Goal: Information Seeking & Learning: Learn about a topic

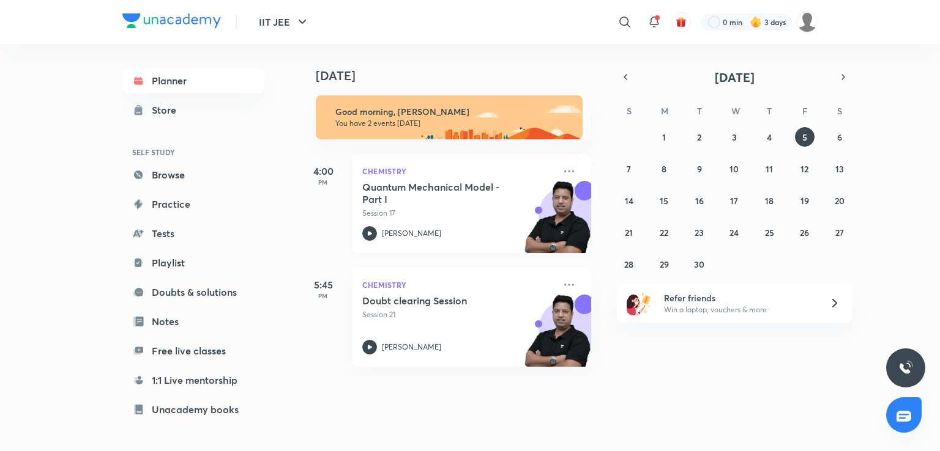
click at [387, 182] on h5 "Quantum Mechanical Model - Part I" at bounding box center [438, 193] width 152 height 24
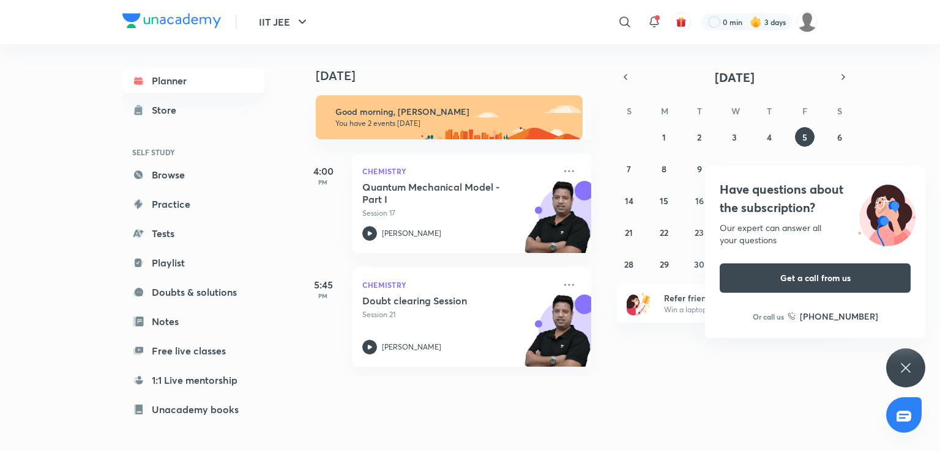
click at [907, 371] on icon at bounding box center [905, 368] width 15 height 15
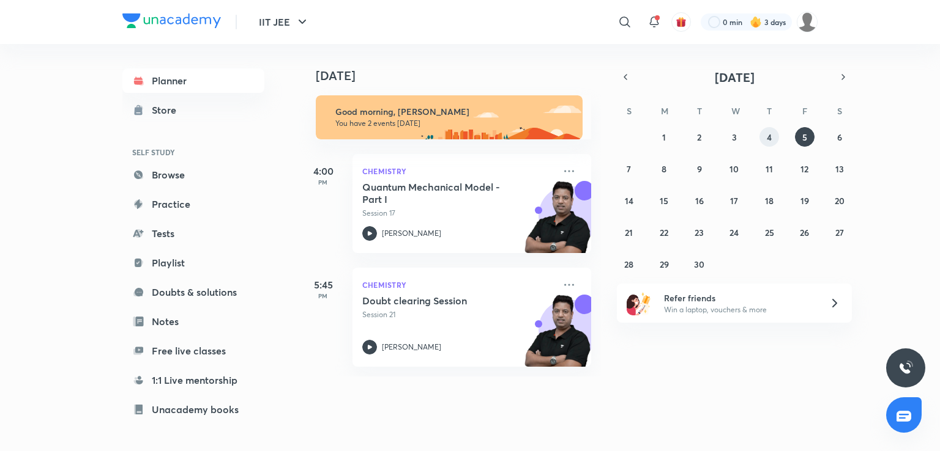
click at [762, 135] on button "4" at bounding box center [769, 137] width 20 height 20
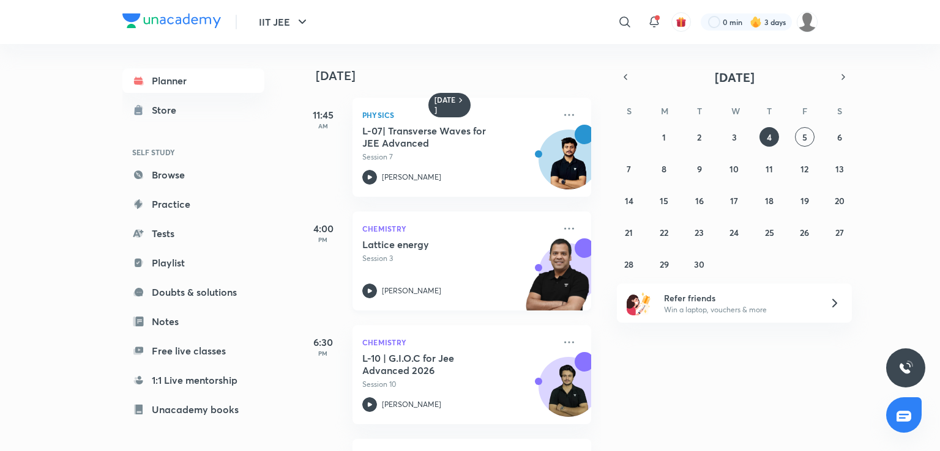
click at [488, 252] on div "Lattice energy Session 3" at bounding box center [458, 252] width 192 height 26
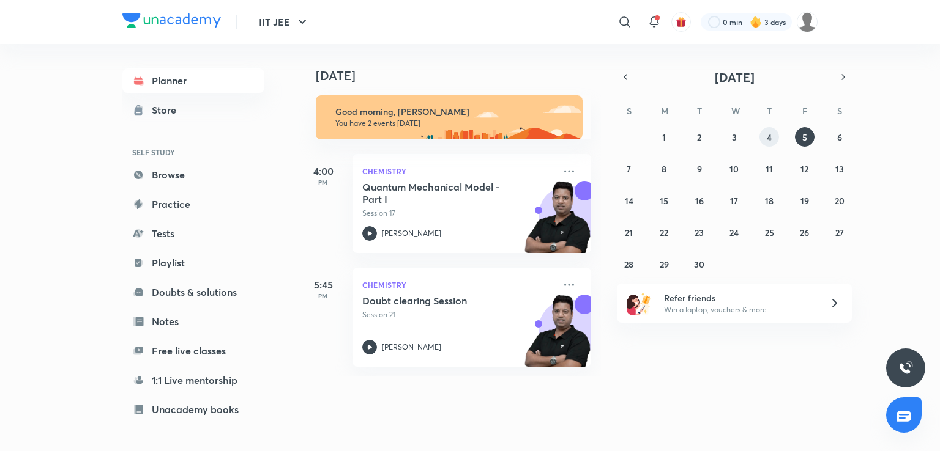
click at [764, 136] on button "4" at bounding box center [769, 137] width 20 height 20
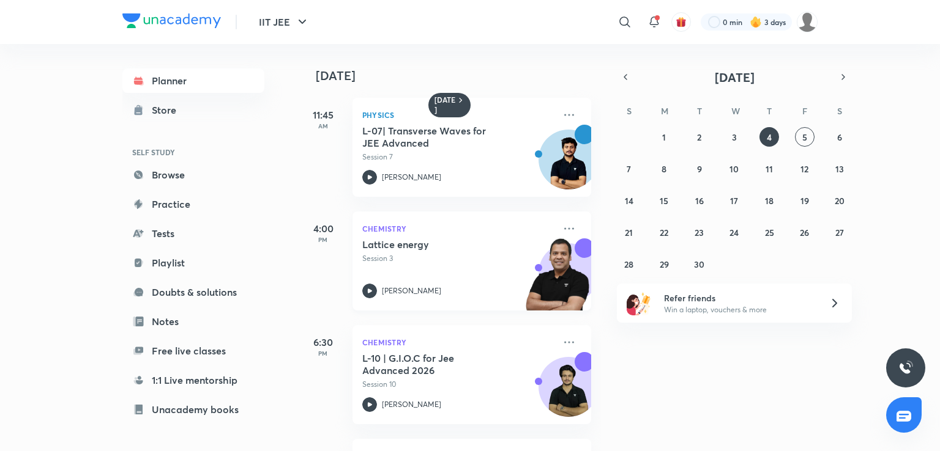
click at [492, 251] on div "Lattice energy Session 3" at bounding box center [458, 252] width 192 height 26
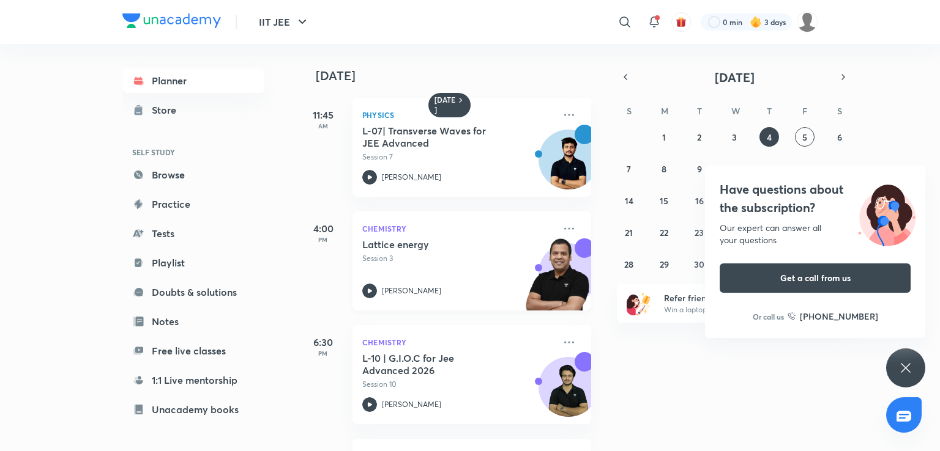
click at [404, 272] on div "Lattice energy Session 3 [PERSON_NAME]" at bounding box center [458, 269] width 192 height 60
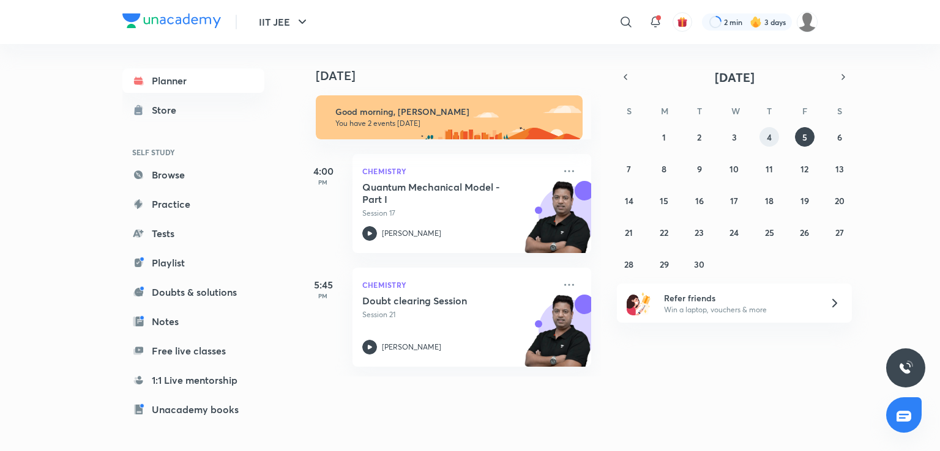
click at [771, 135] on button "4" at bounding box center [769, 137] width 20 height 20
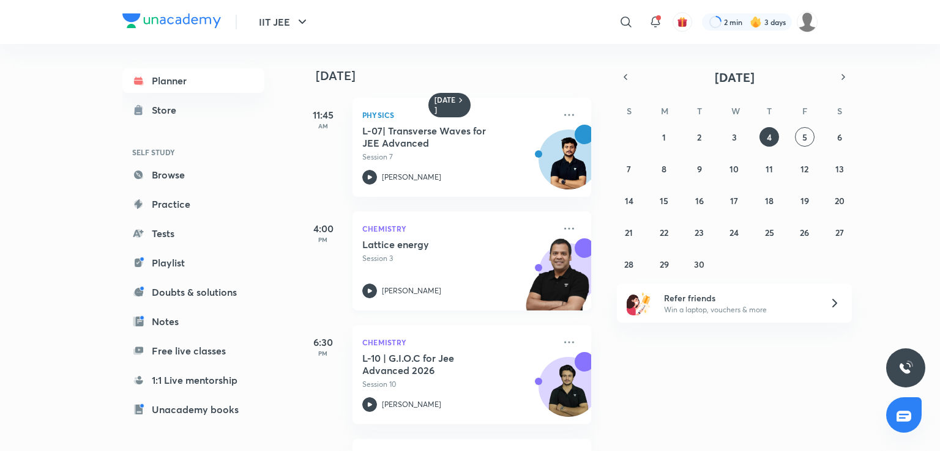
click at [475, 222] on p "Chemistry" at bounding box center [458, 228] width 192 height 15
